Goal: Book appointment/travel/reservation

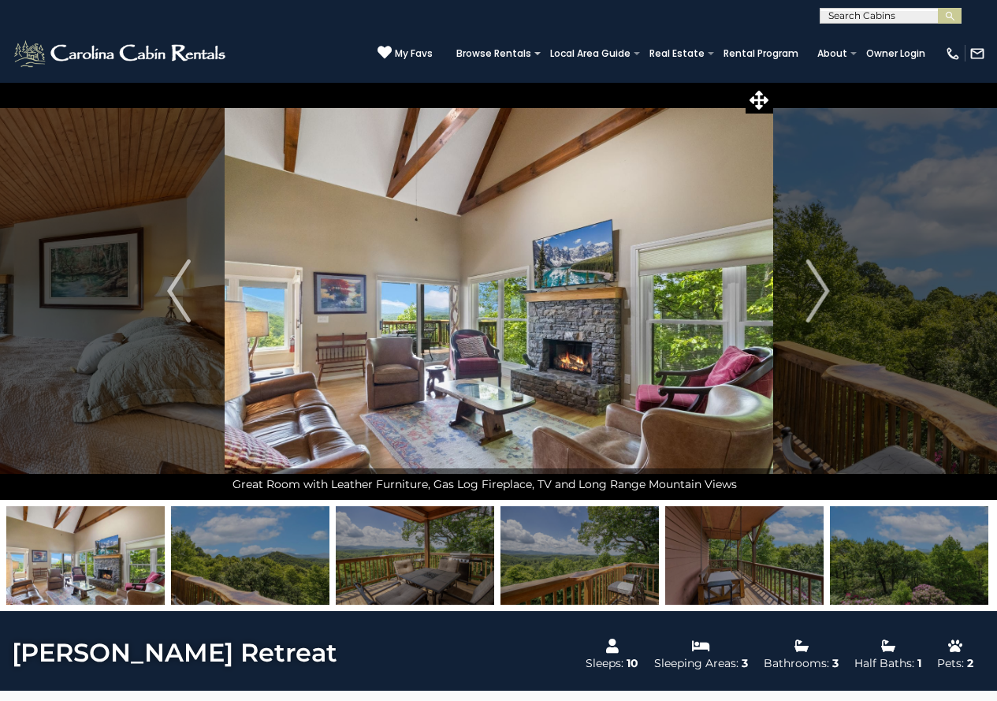
click at [856, 12] on input "text" at bounding box center [890, 19] width 138 height 16
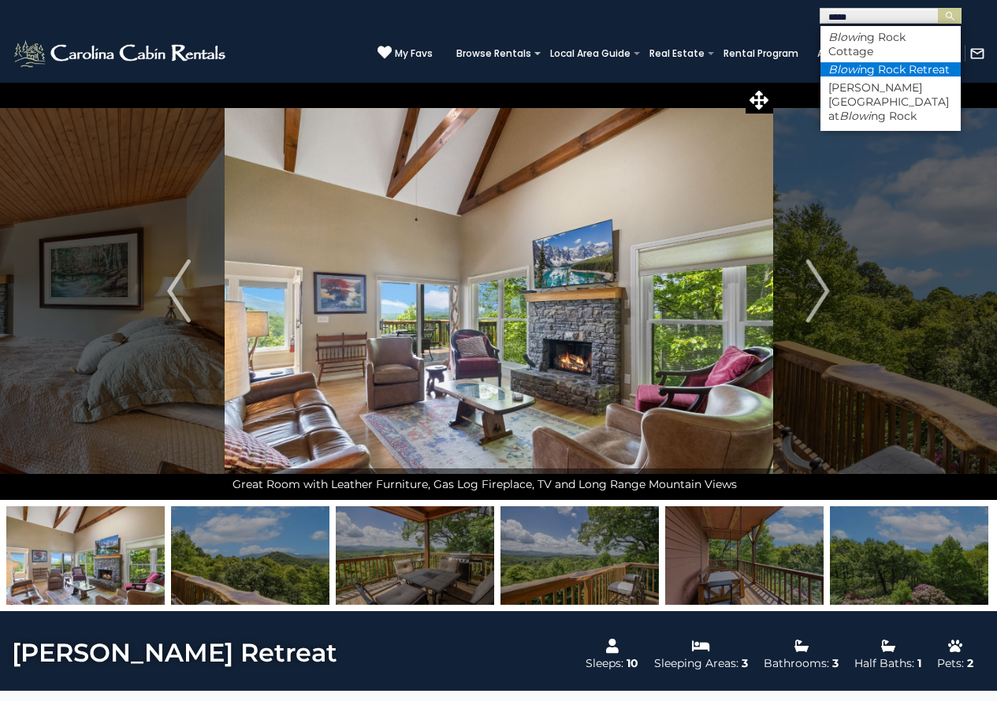
type input "*****"
click at [850, 72] on em "Blowi" at bounding box center [845, 69] width 32 height 14
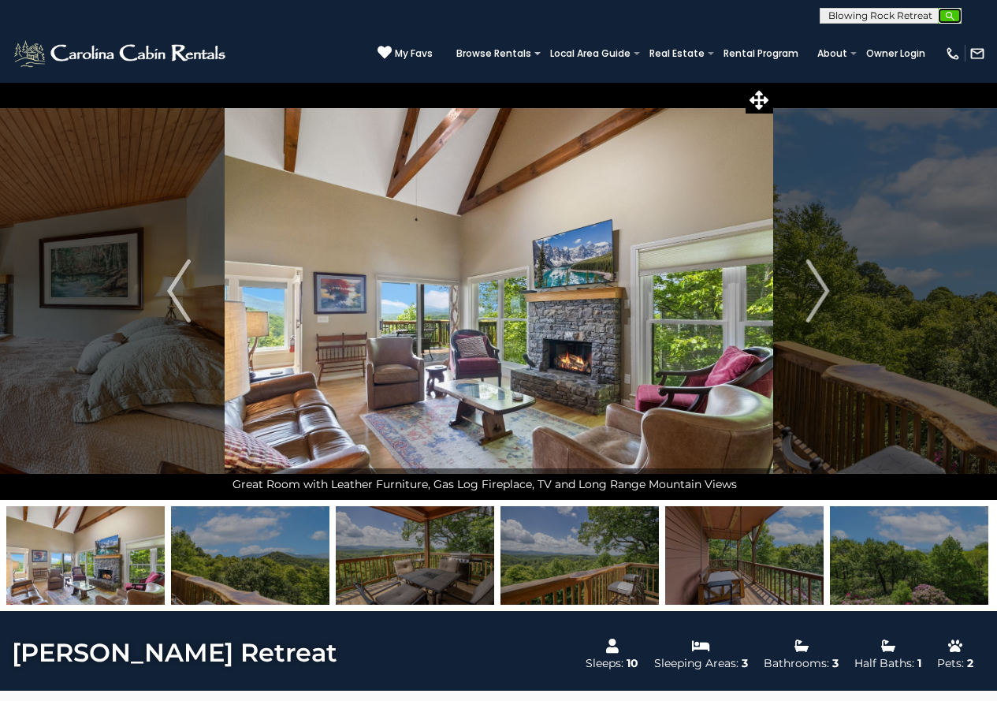
click at [949, 15] on img "submit" at bounding box center [951, 16] width 12 height 12
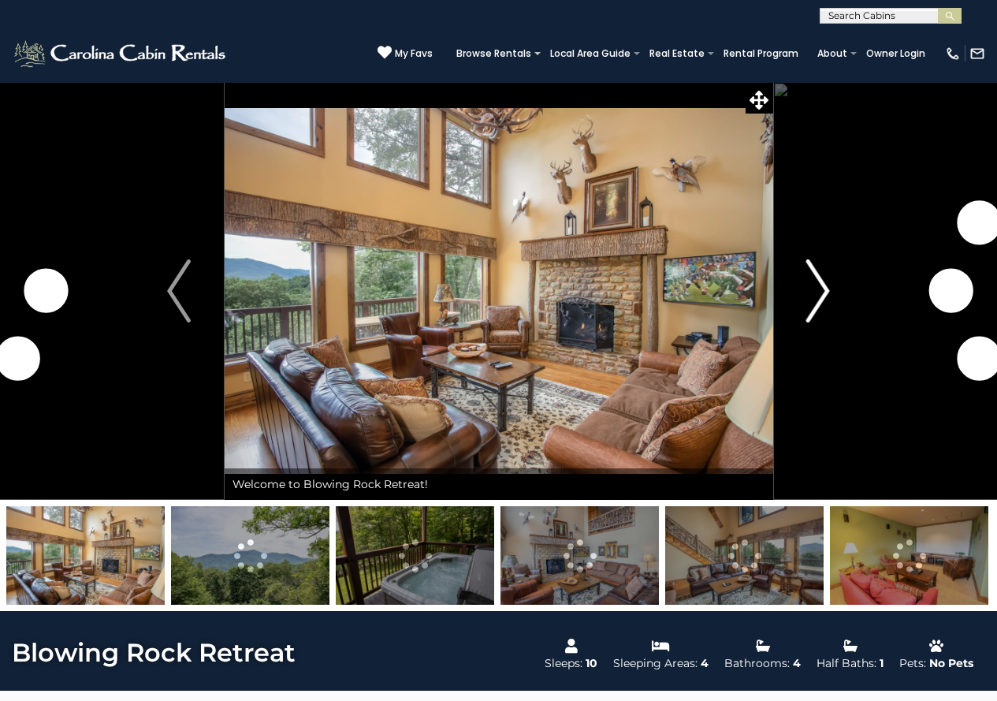
click at [822, 290] on img "Next" at bounding box center [819, 290] width 24 height 63
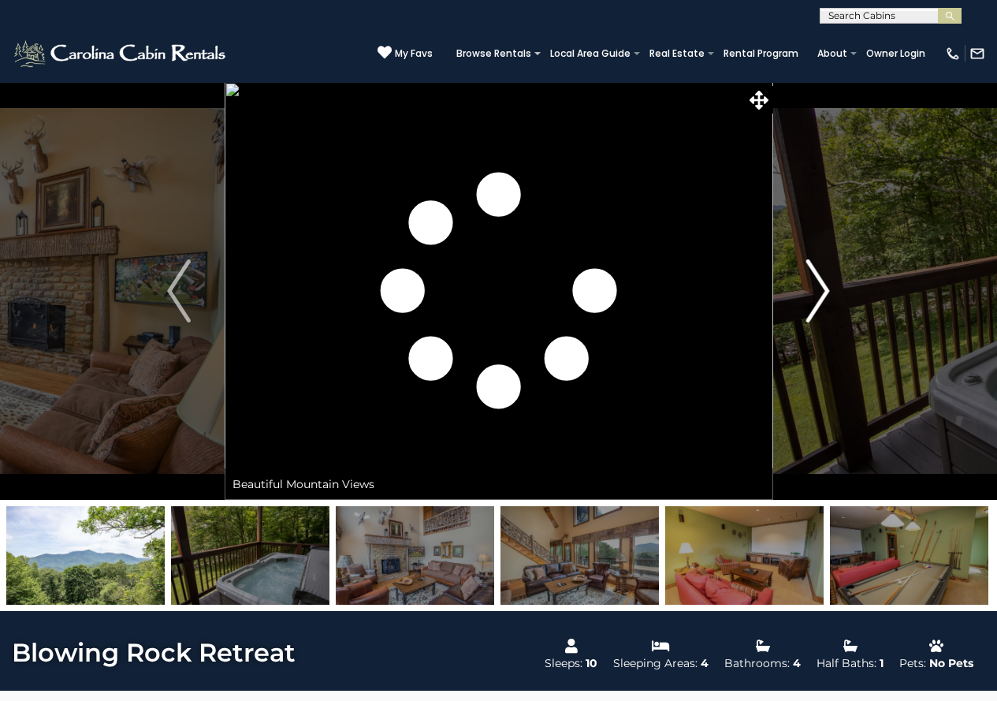
click at [822, 290] on img "Next" at bounding box center [819, 290] width 24 height 63
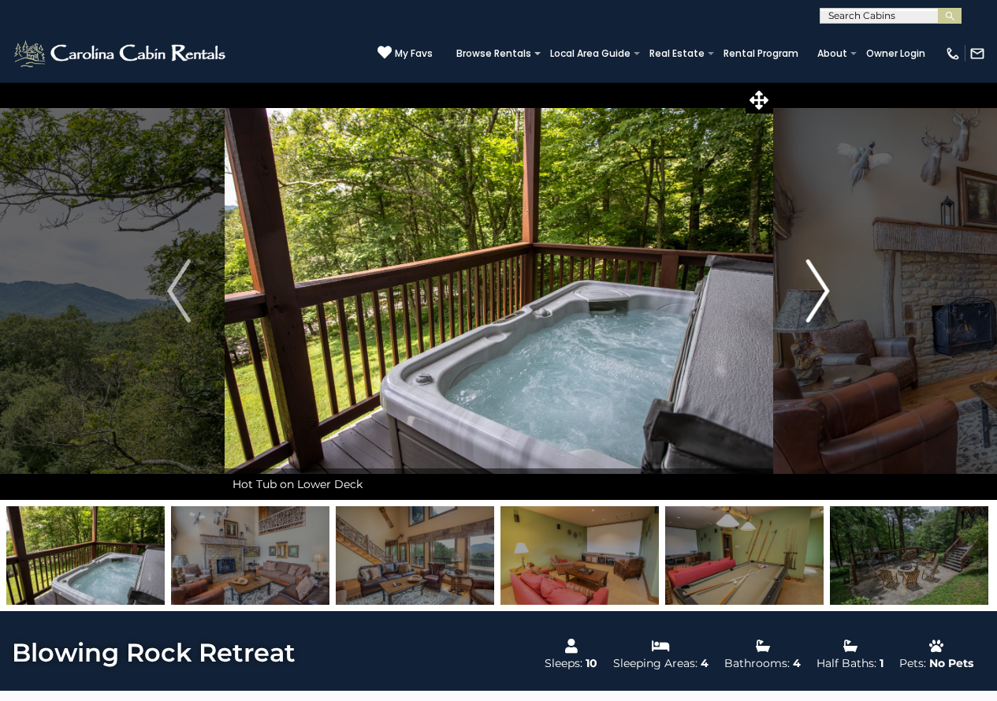
click at [822, 290] on img "Next" at bounding box center [819, 290] width 24 height 63
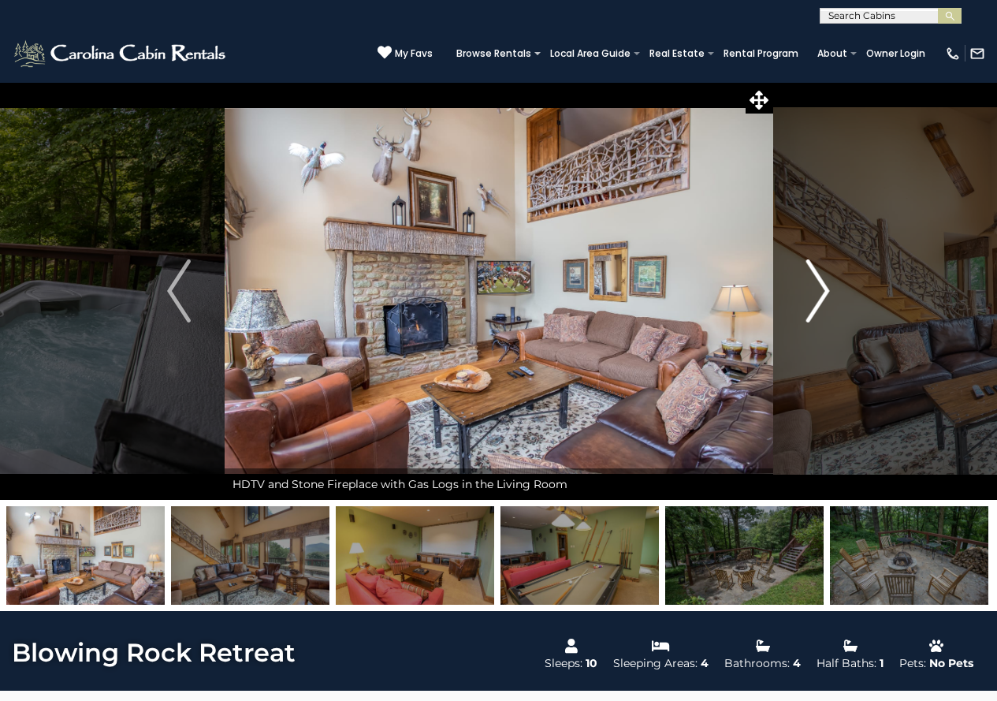
click at [822, 290] on img "Next" at bounding box center [819, 290] width 24 height 63
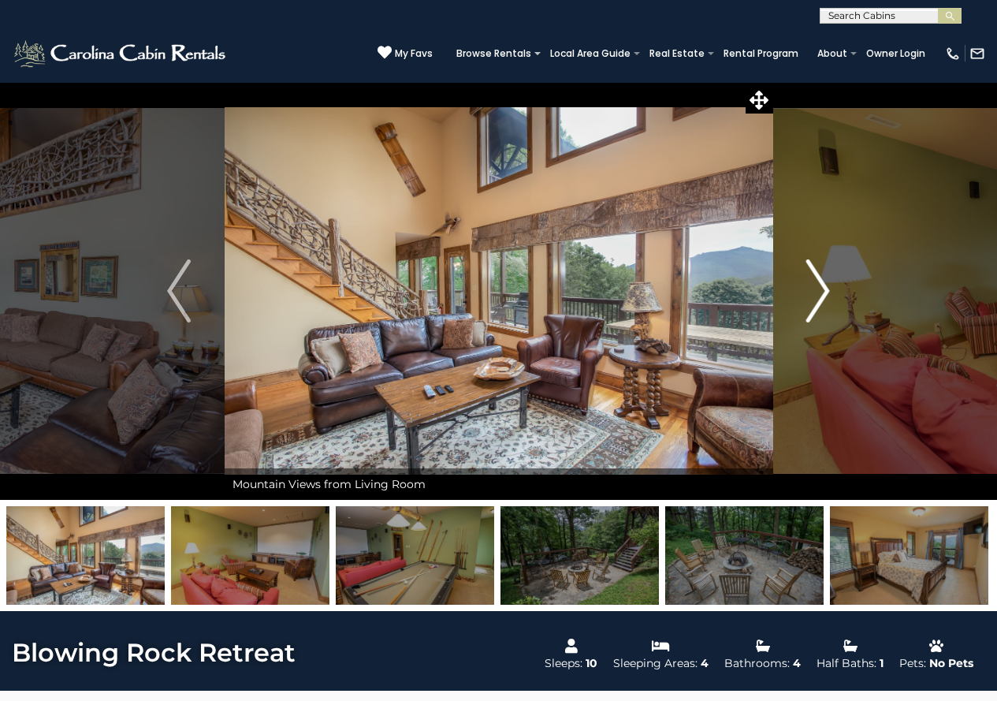
click at [822, 290] on img "Next" at bounding box center [819, 290] width 24 height 63
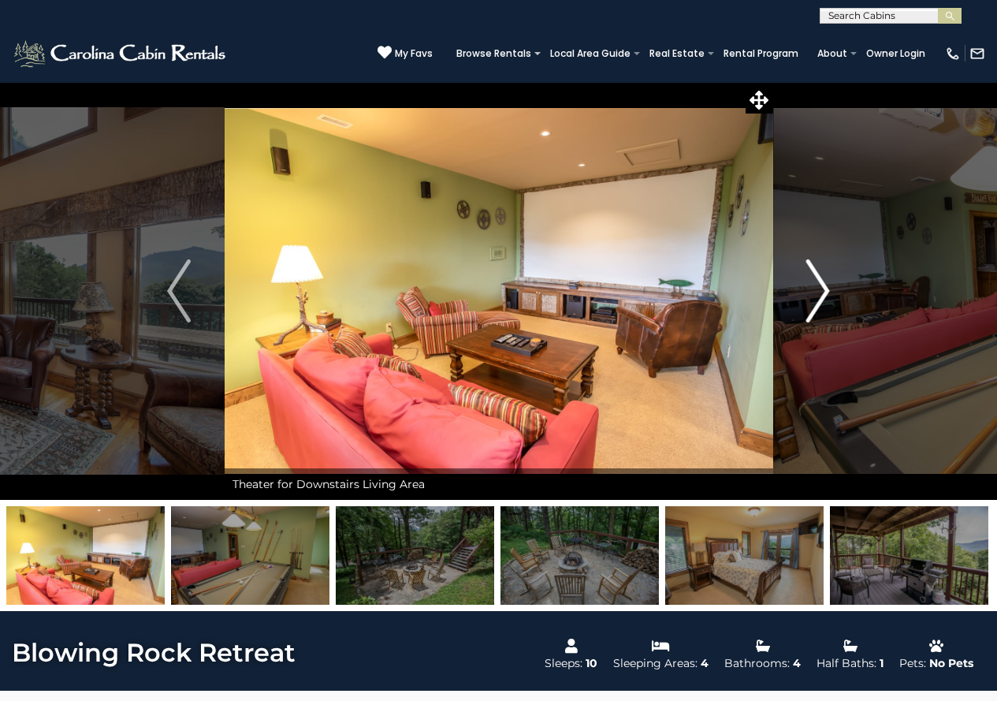
click at [822, 290] on img "Next" at bounding box center [819, 290] width 24 height 63
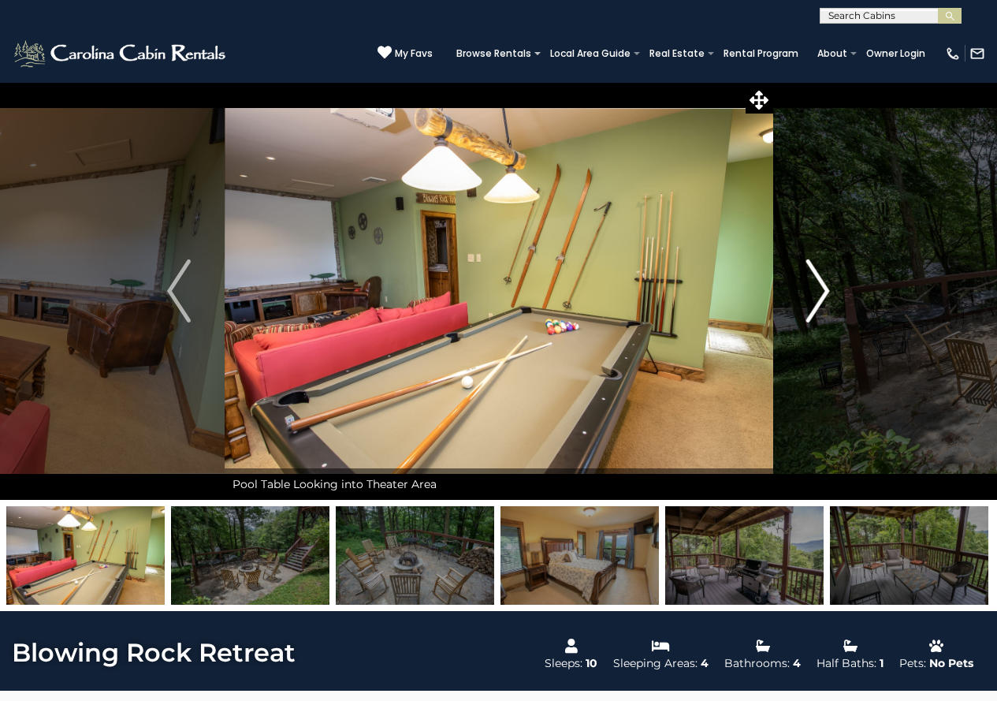
click at [822, 290] on img "Next" at bounding box center [819, 290] width 24 height 63
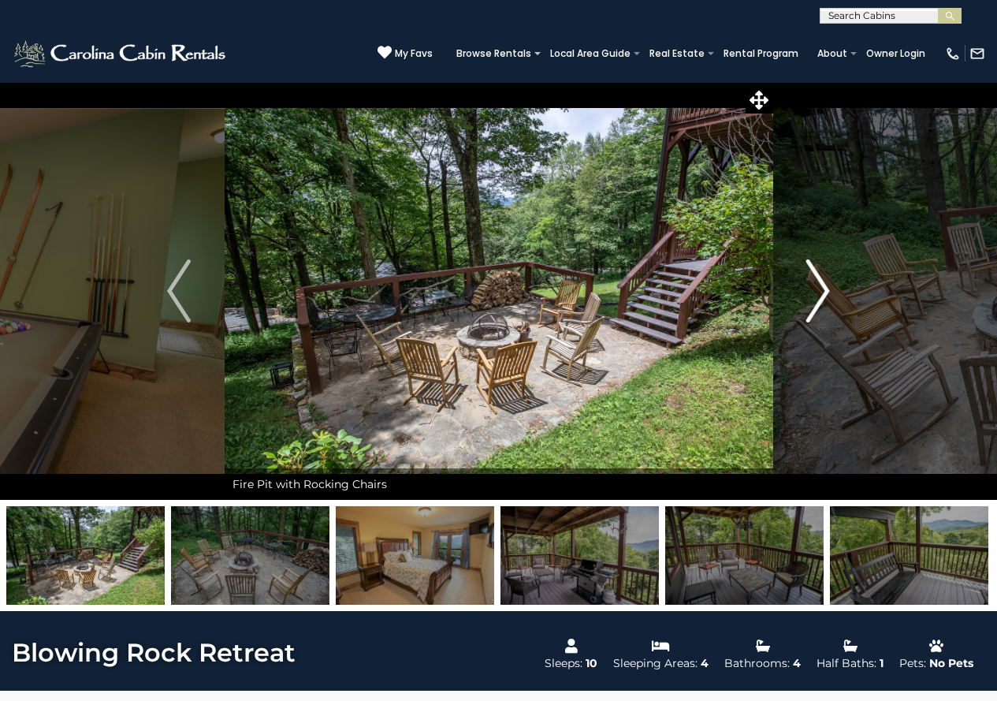
click at [822, 290] on img "Next" at bounding box center [819, 290] width 24 height 63
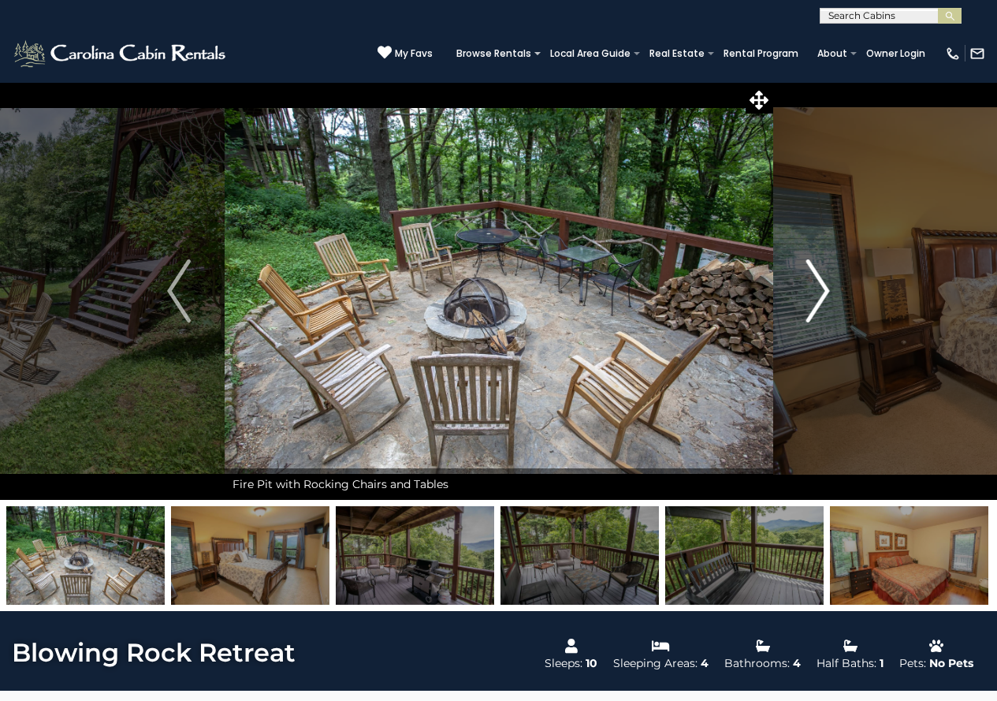
click at [822, 290] on img "Next" at bounding box center [819, 290] width 24 height 63
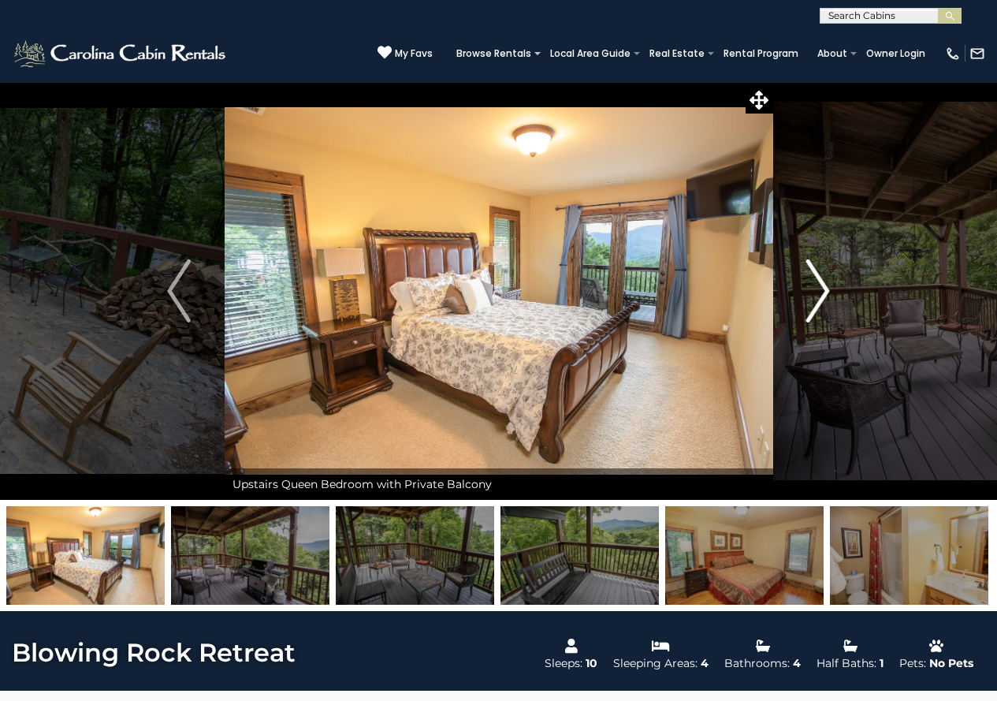
click at [822, 290] on img "Next" at bounding box center [819, 290] width 24 height 63
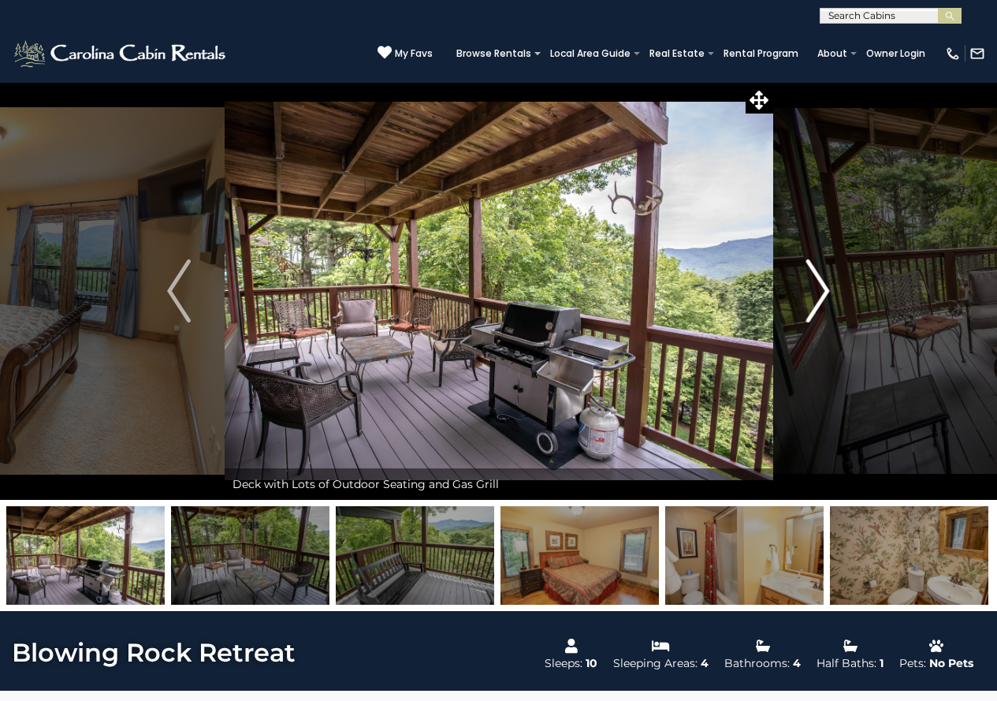
click at [822, 290] on img "Next" at bounding box center [819, 290] width 24 height 63
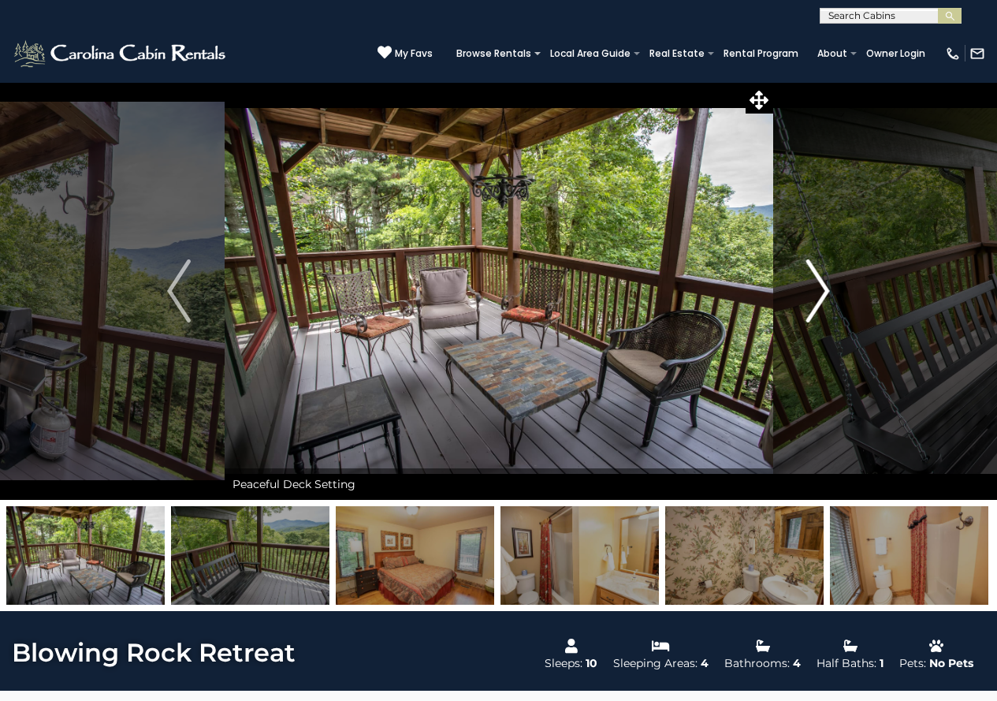
click at [822, 290] on img "Next" at bounding box center [819, 290] width 24 height 63
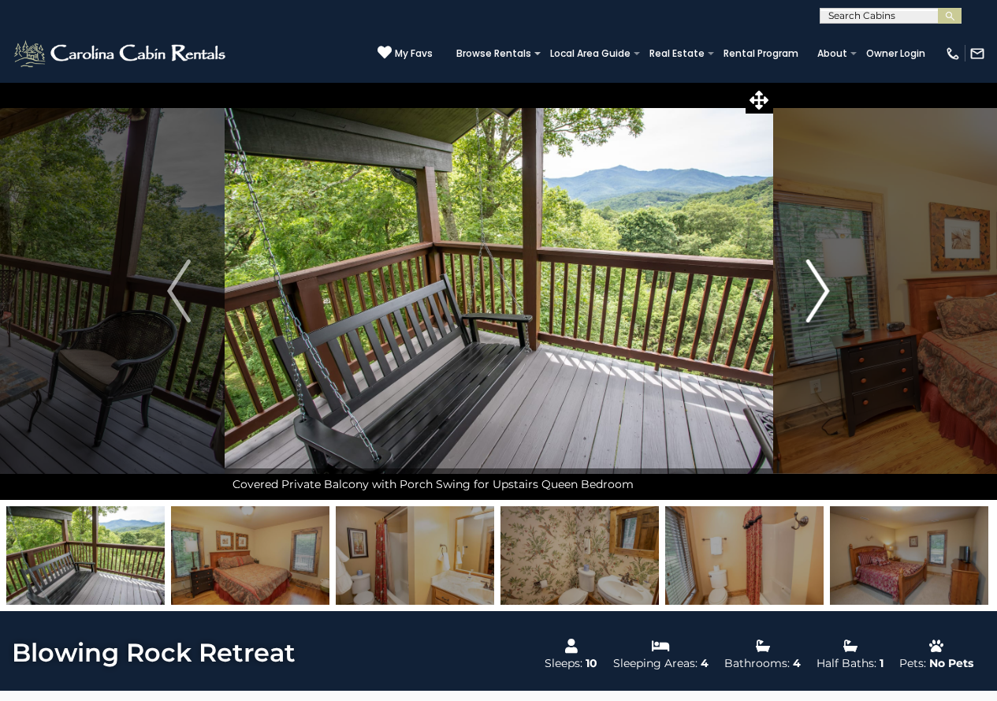
click at [822, 290] on img "Next" at bounding box center [819, 290] width 24 height 63
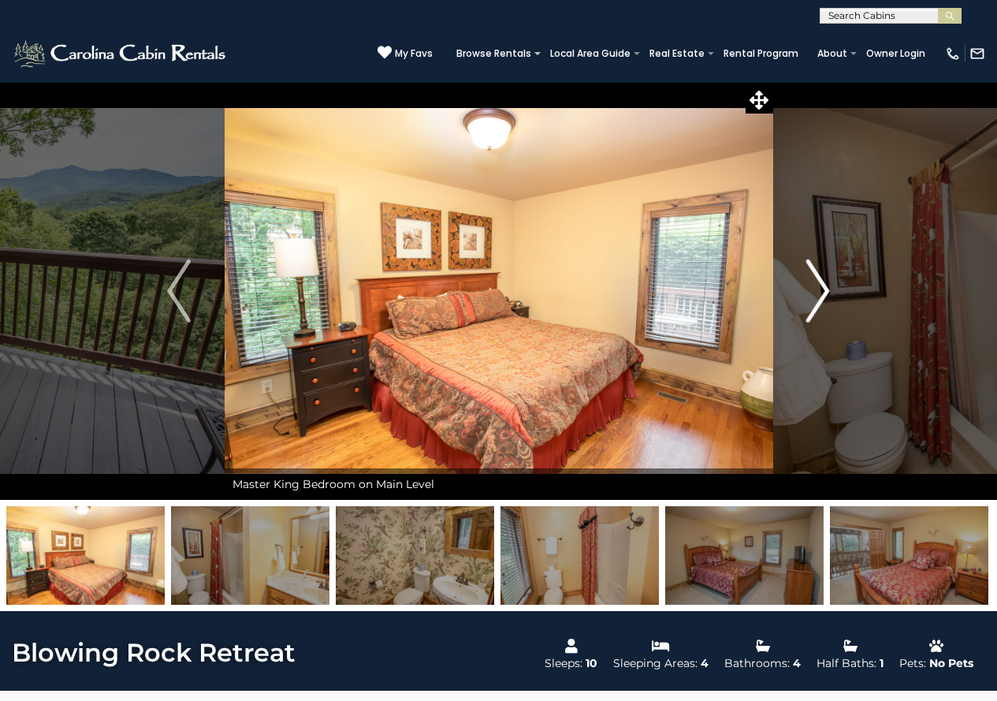
click at [822, 290] on img "Next" at bounding box center [819, 290] width 24 height 63
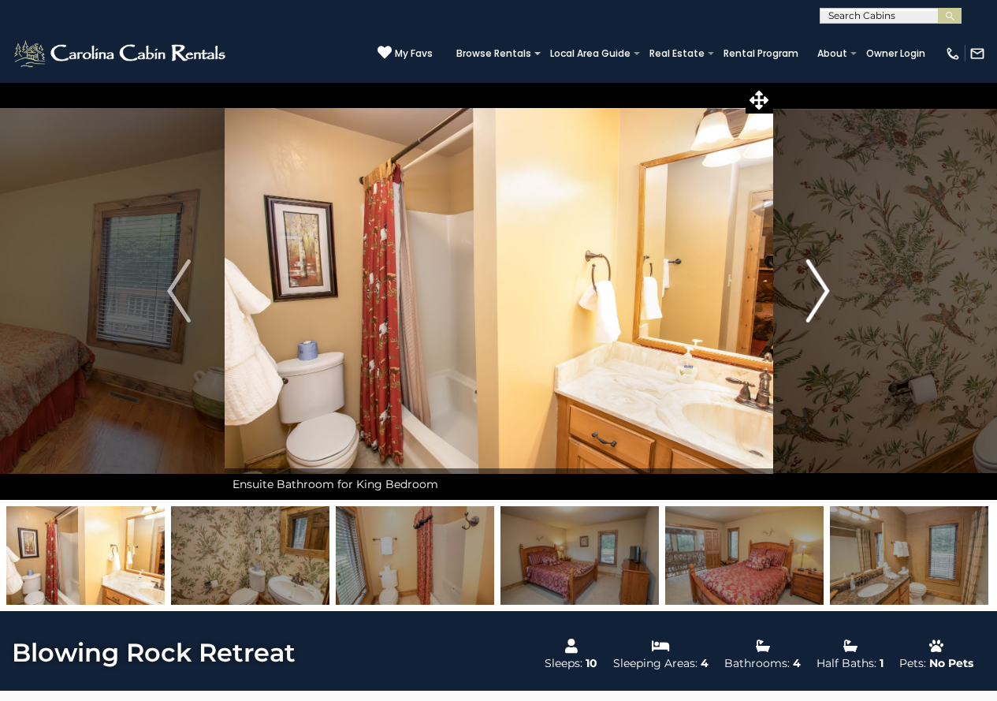
click at [822, 290] on img "Next" at bounding box center [819, 290] width 24 height 63
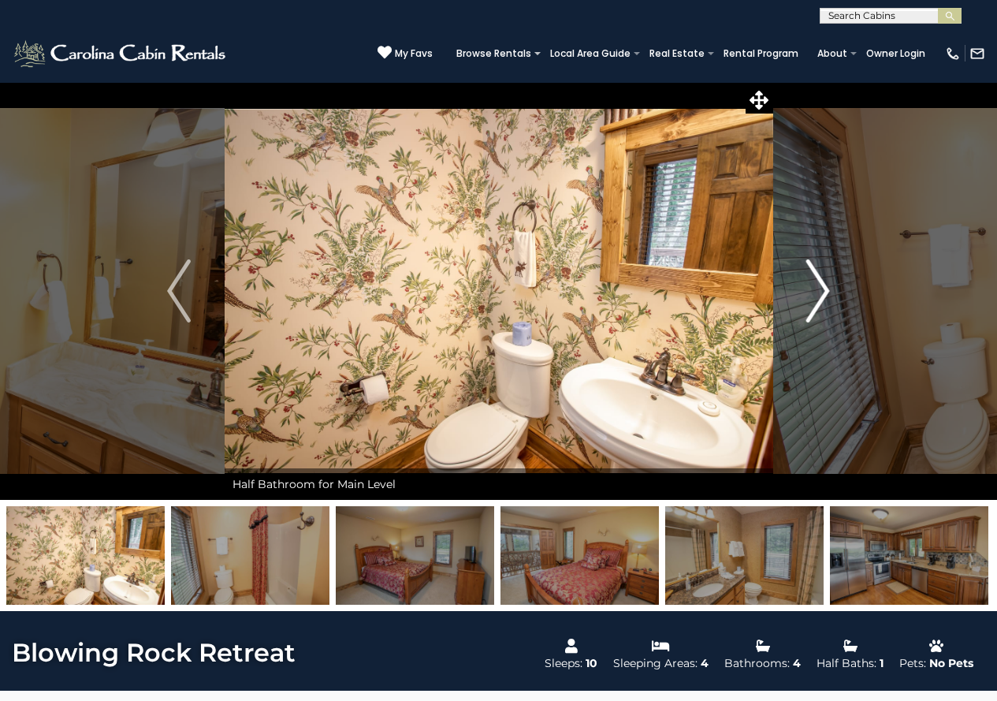
click at [822, 290] on img "Next" at bounding box center [819, 290] width 24 height 63
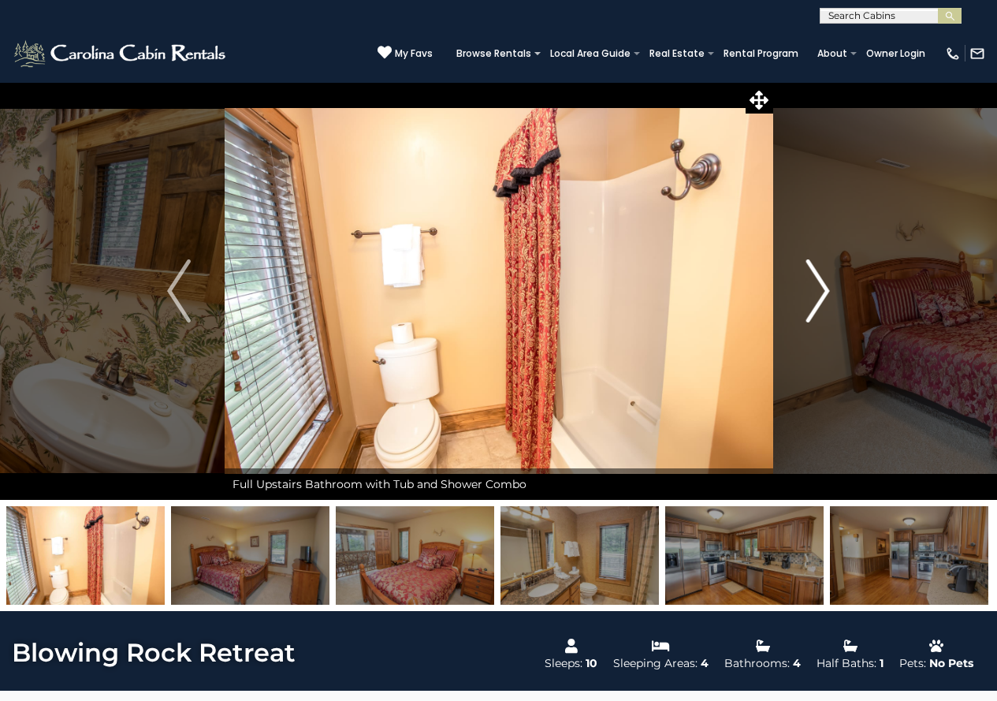
click at [822, 290] on img "Next" at bounding box center [819, 290] width 24 height 63
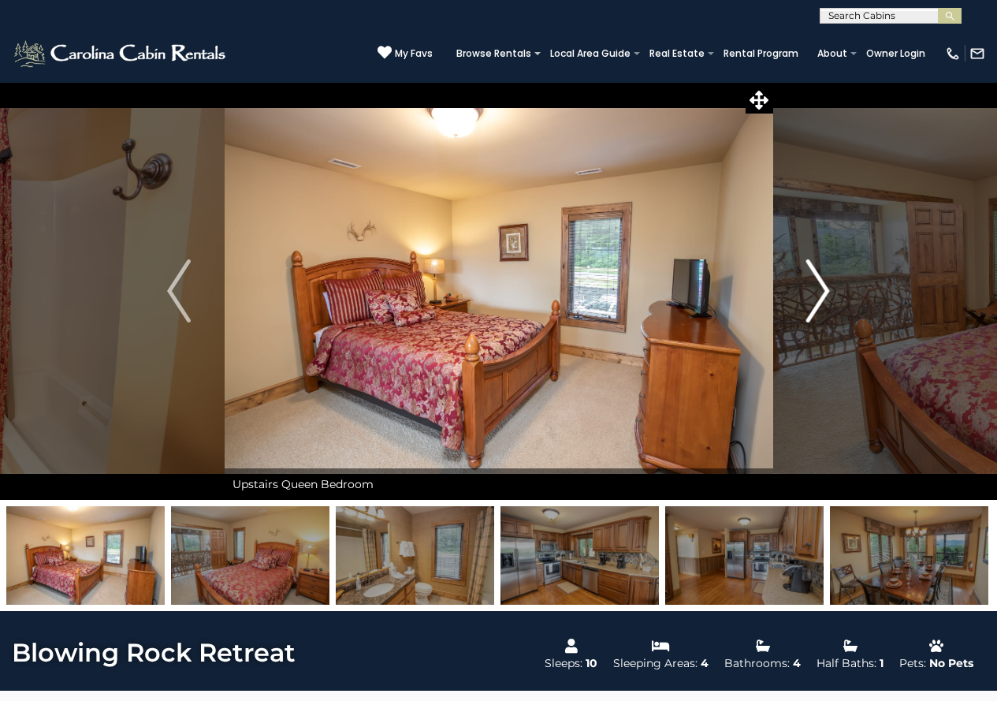
click at [822, 290] on img "Next" at bounding box center [819, 290] width 24 height 63
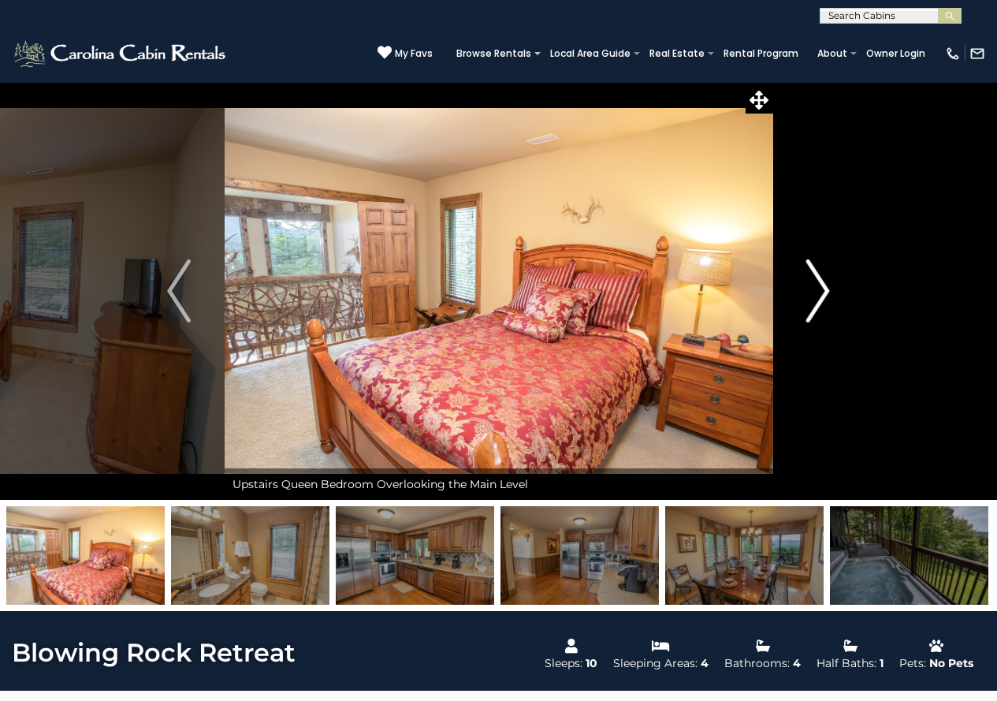
click at [822, 290] on img "Next" at bounding box center [819, 290] width 24 height 63
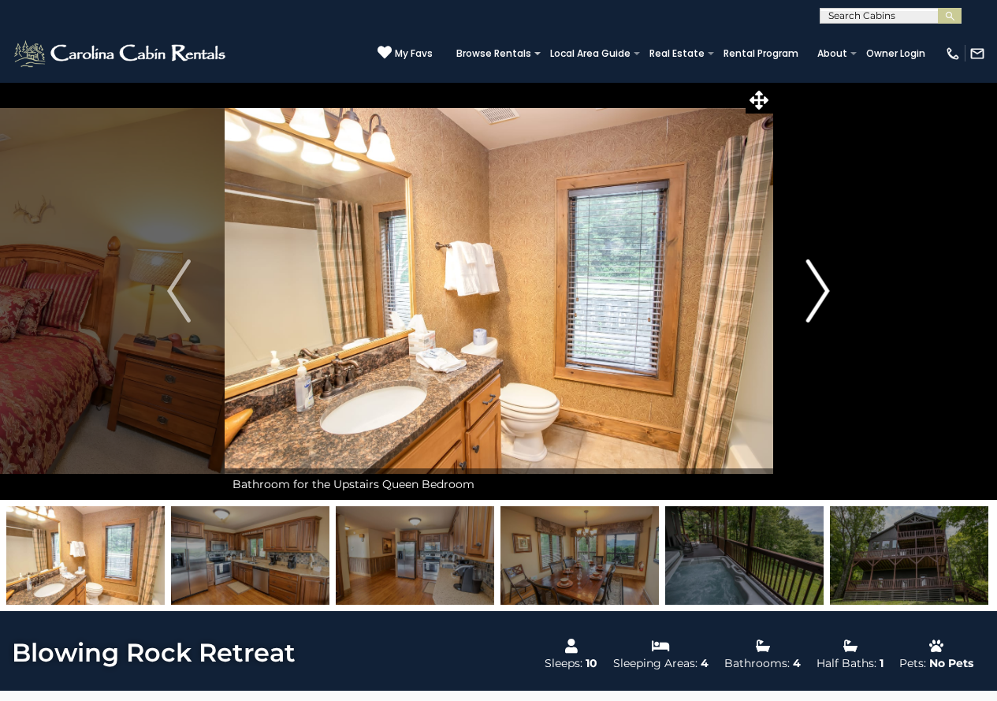
click at [822, 290] on img "Next" at bounding box center [819, 290] width 24 height 63
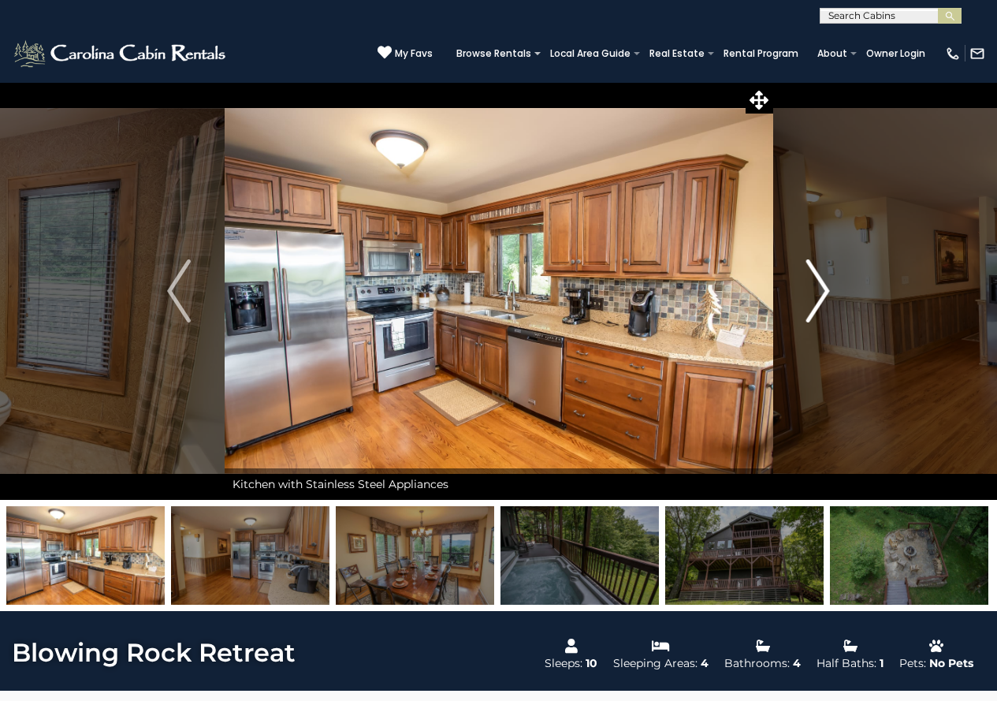
click at [822, 290] on img "Next" at bounding box center [819, 290] width 24 height 63
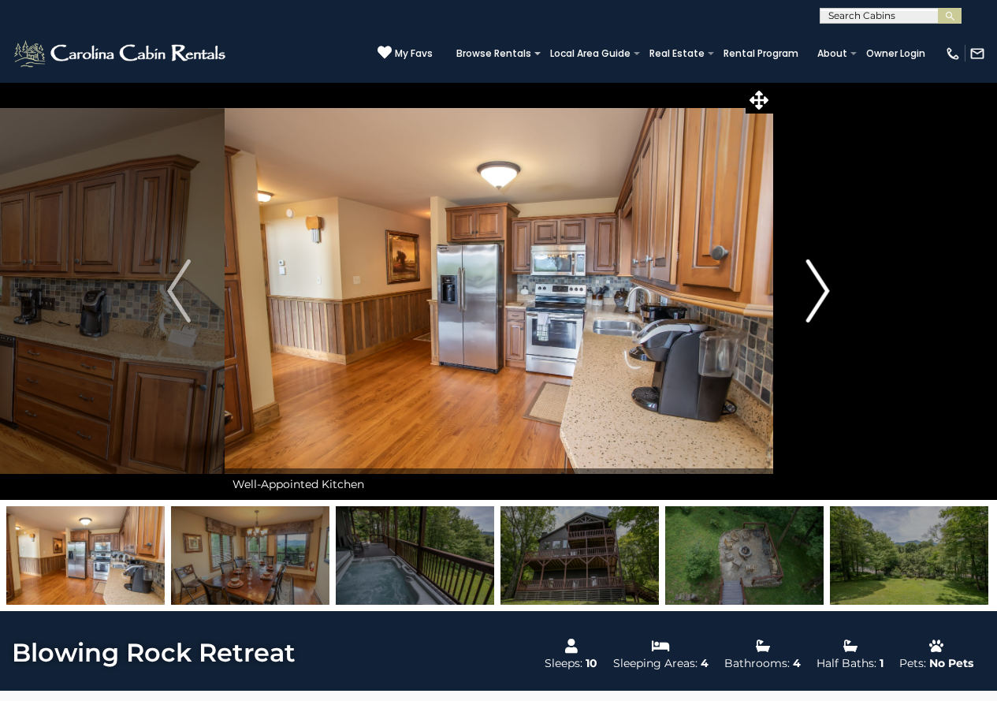
click at [822, 290] on img "Next" at bounding box center [819, 290] width 24 height 63
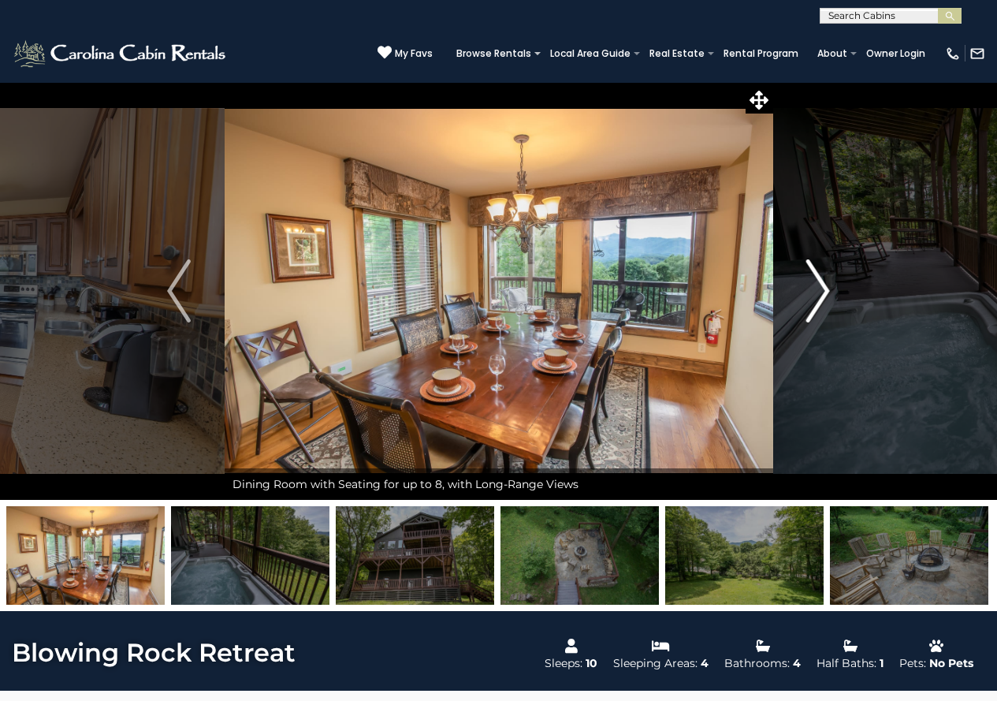
click at [822, 290] on img "Next" at bounding box center [819, 290] width 24 height 63
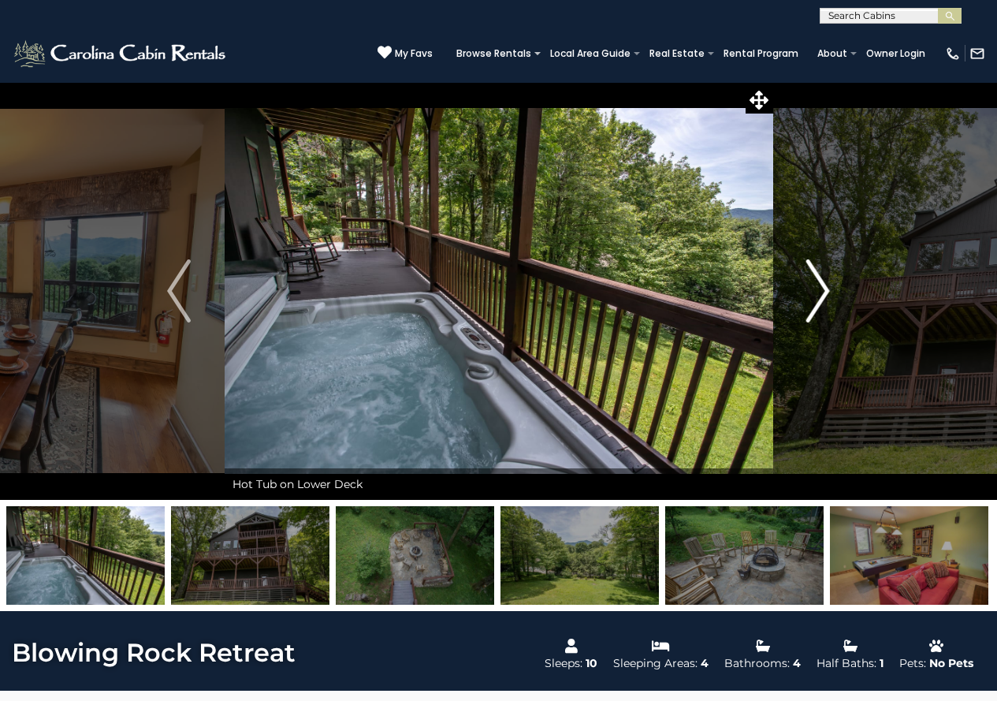
click at [822, 290] on img "Next" at bounding box center [819, 290] width 24 height 63
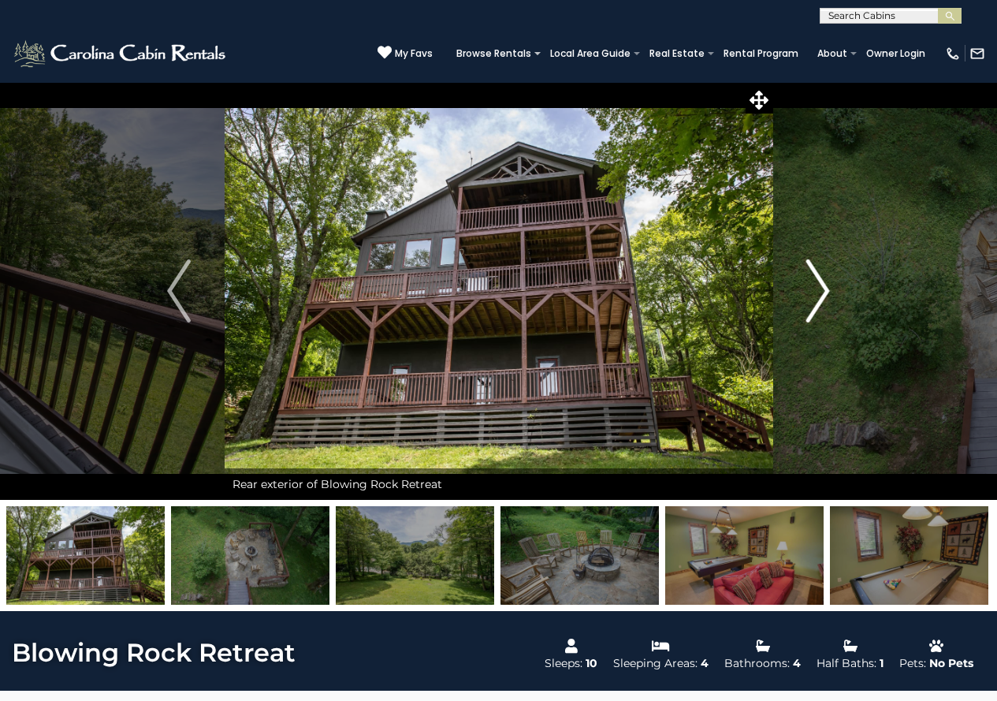
click at [822, 290] on img "Next" at bounding box center [819, 290] width 24 height 63
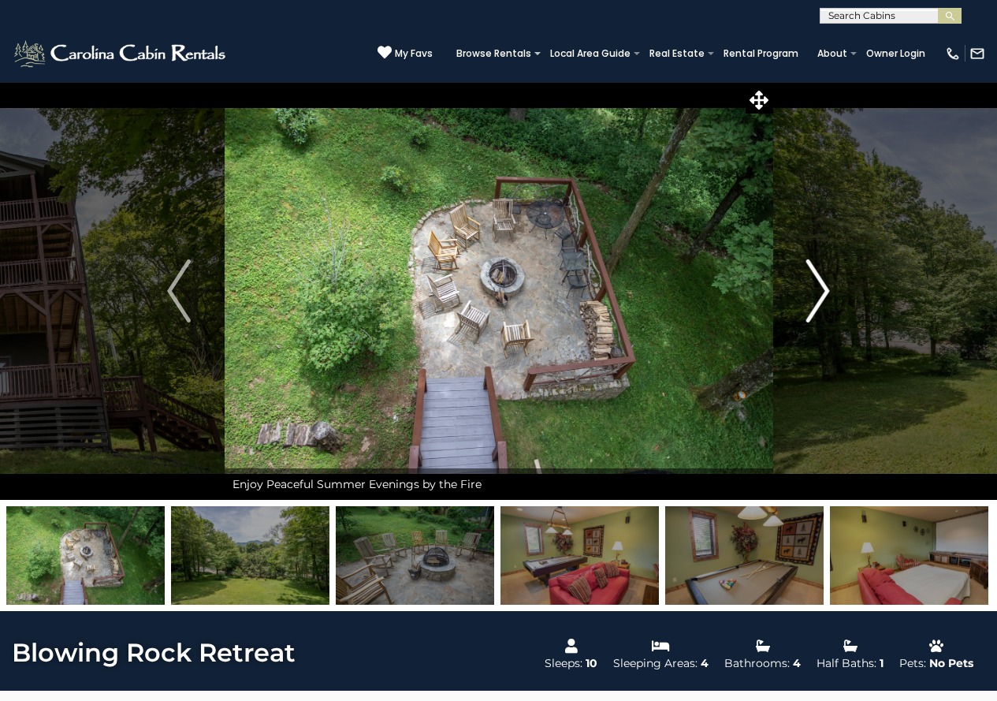
click at [822, 290] on img "Next" at bounding box center [819, 290] width 24 height 63
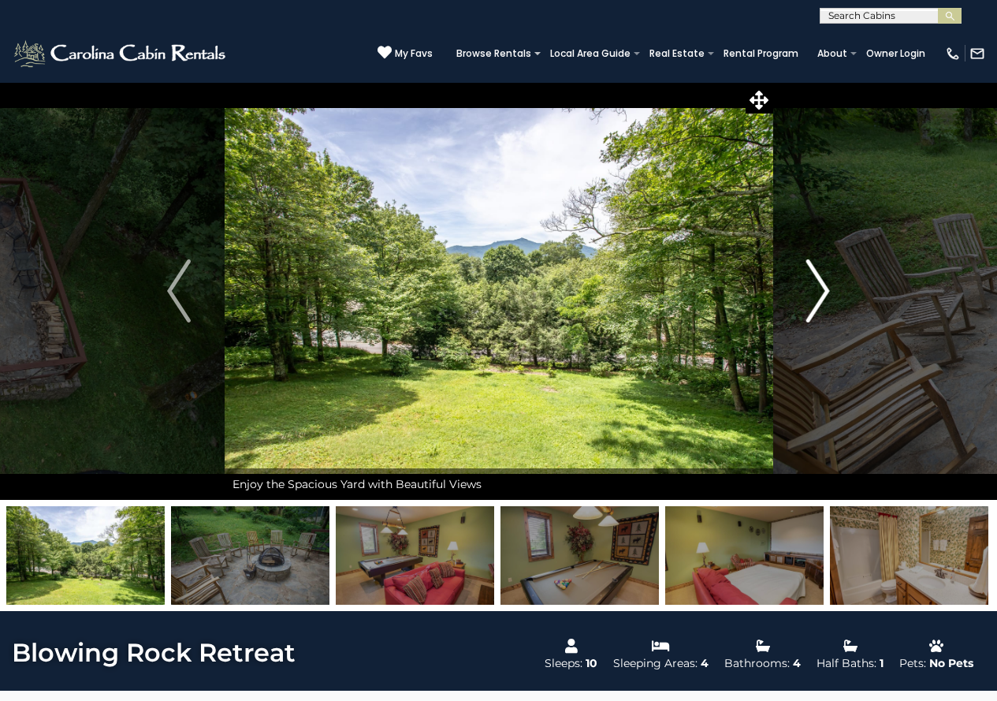
click at [822, 290] on img "Next" at bounding box center [819, 290] width 24 height 63
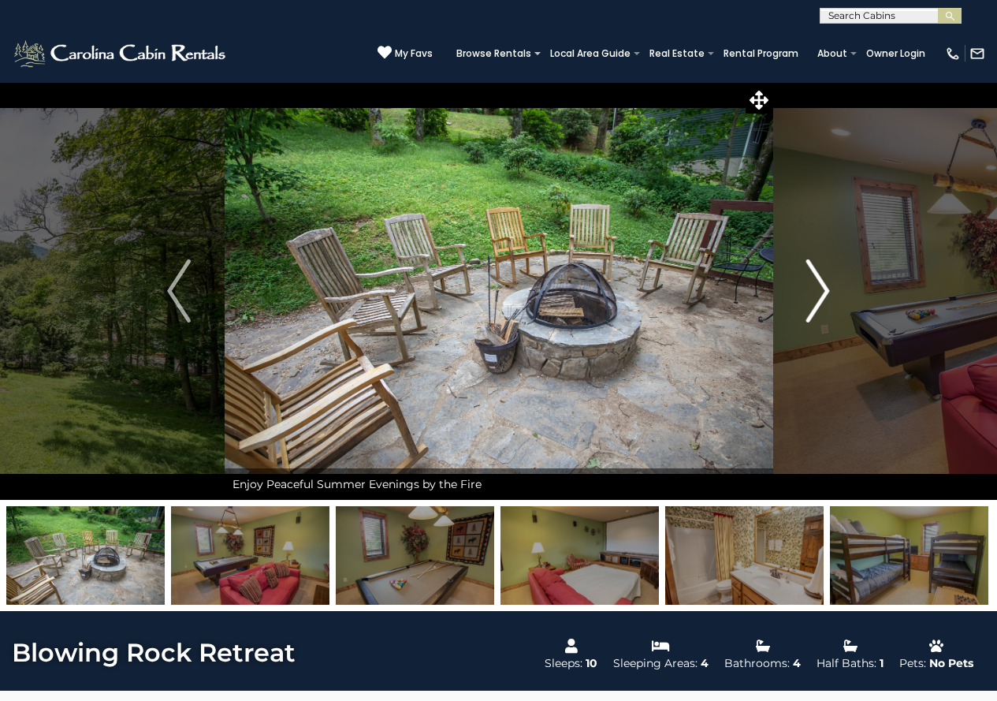
click at [822, 290] on img "Next" at bounding box center [819, 290] width 24 height 63
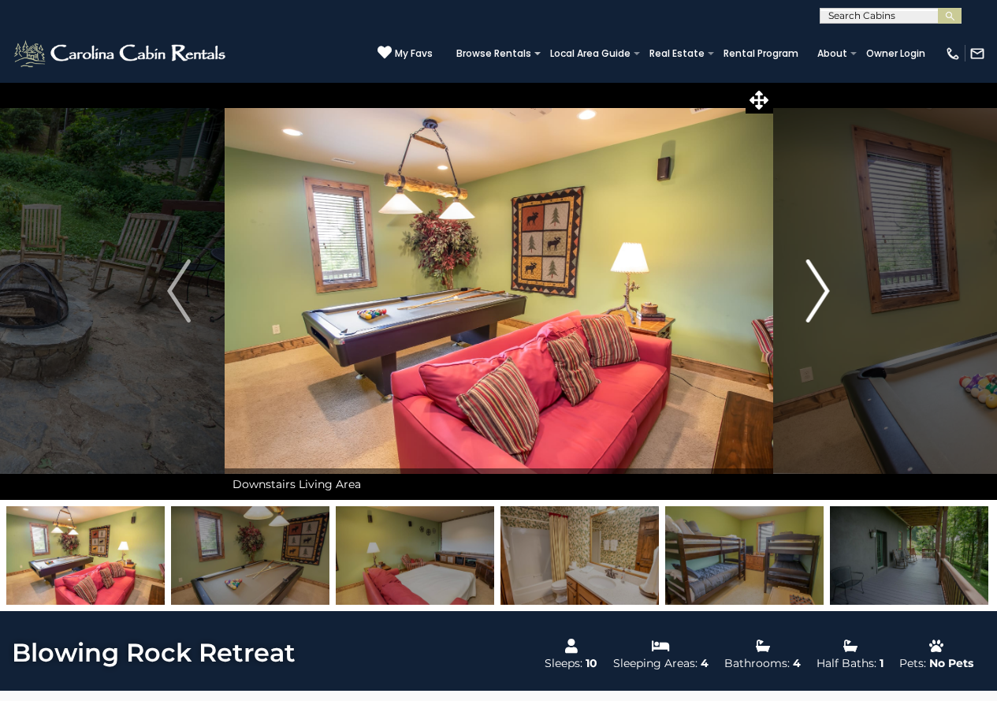
click at [822, 290] on img "Next" at bounding box center [819, 290] width 24 height 63
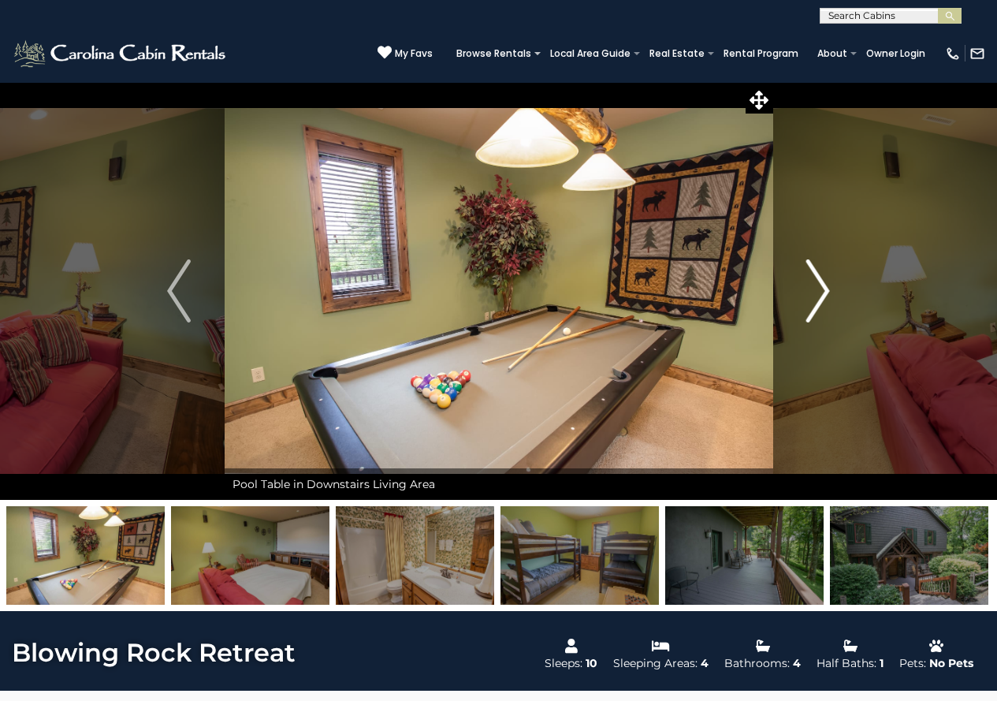
click at [822, 290] on img "Next" at bounding box center [819, 290] width 24 height 63
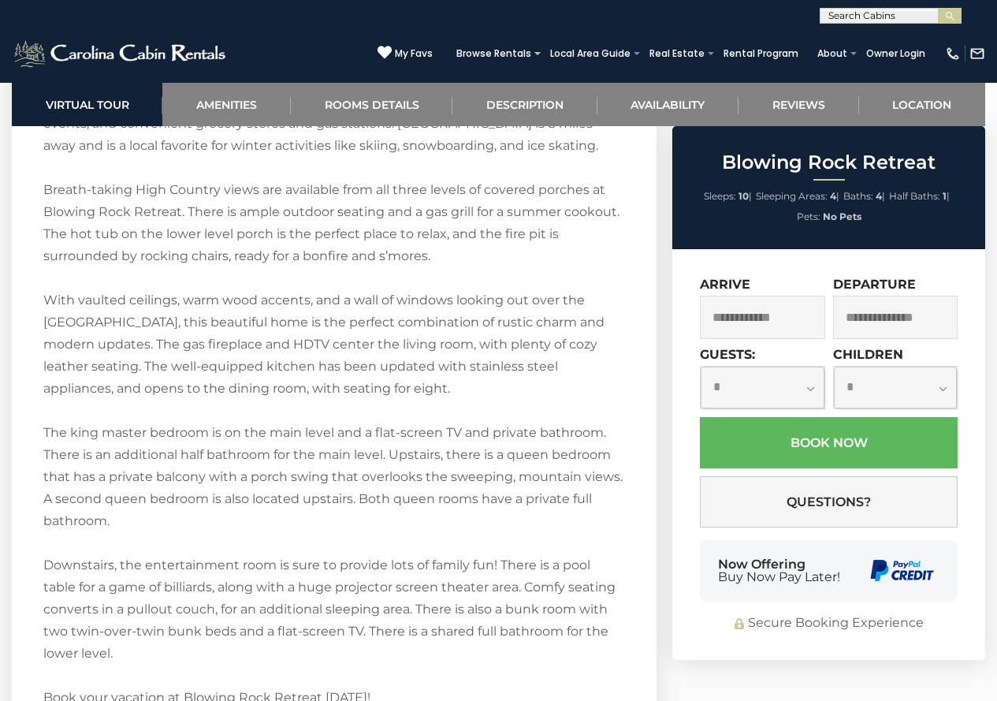
scroll to position [2411, 0]
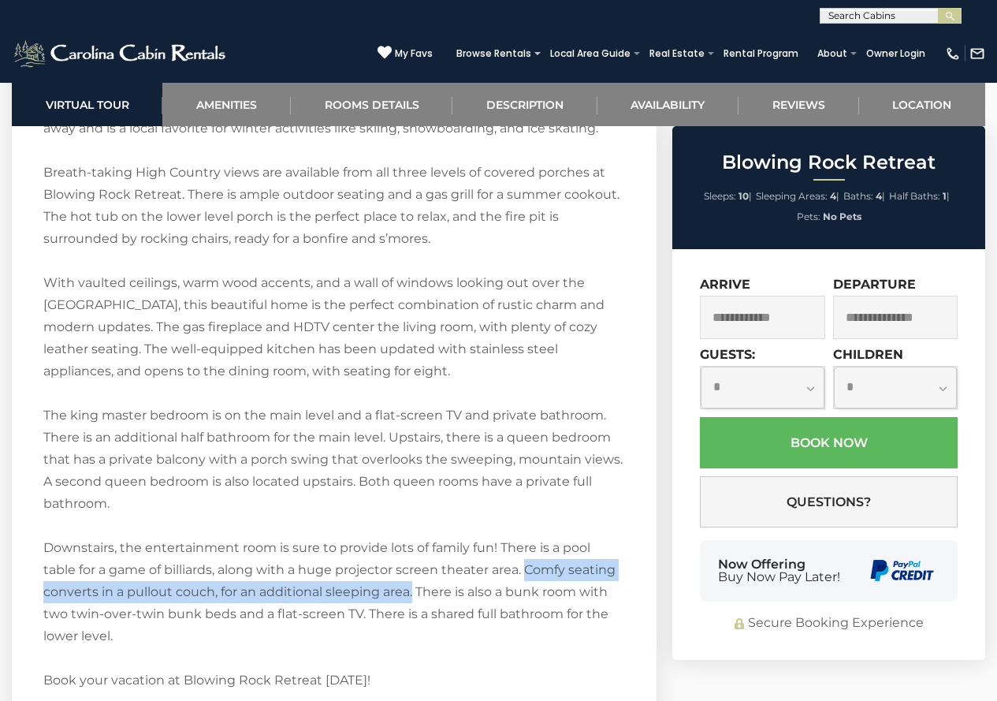
drag, startPoint x: 492, startPoint y: 568, endPoint x: 415, endPoint y: 593, distance: 81.0
click at [415, 593] on div "Welcome to Blowing Rock Retreat! Blowing Rock Retreat is a spacious 4BR/4.5BA h…" at bounding box center [334, 402] width 582 height 1019
copy div "Comfy seating converts in a pullout couch, for an additional sleeping area."
